Goal: Check status: Check status

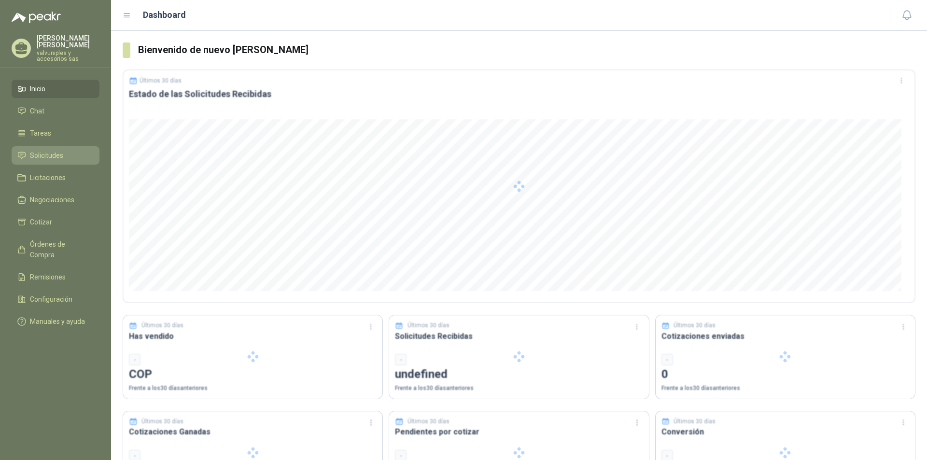
click at [38, 150] on span "Solicitudes" at bounding box center [46, 155] width 33 height 11
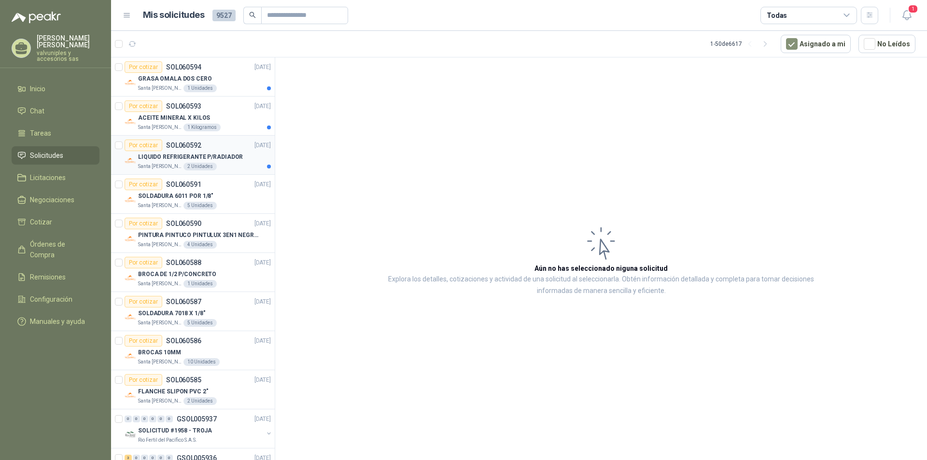
click at [179, 156] on p "LIQUIDO REFRIGERANTE P/RADIADOR" at bounding box center [190, 157] width 105 height 9
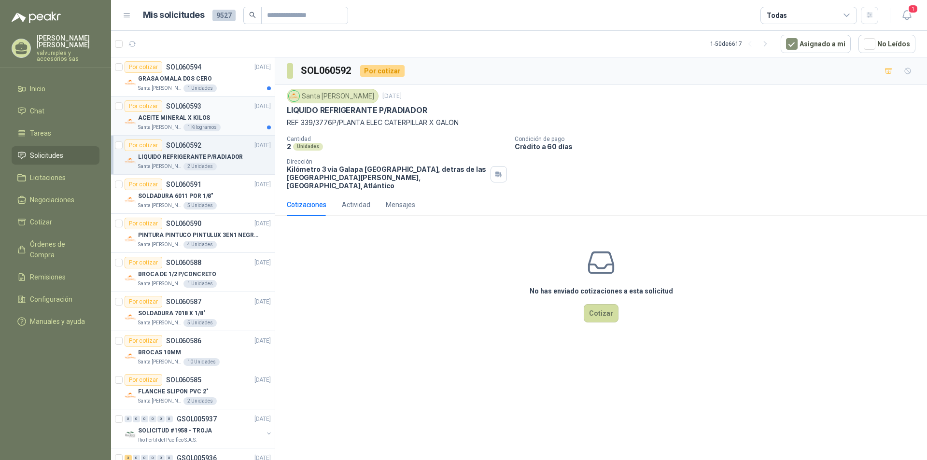
click at [172, 119] on p "ACEITE MINERAL X KILOS" at bounding box center [174, 117] width 72 height 9
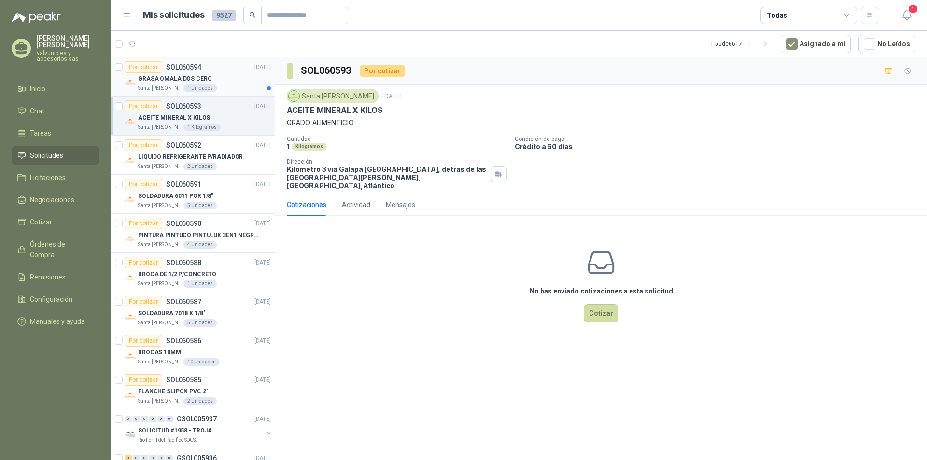
click at [154, 81] on p "GRASA OMALA DOS CERO" at bounding box center [175, 78] width 74 height 9
